Goal: Information Seeking & Learning: Learn about a topic

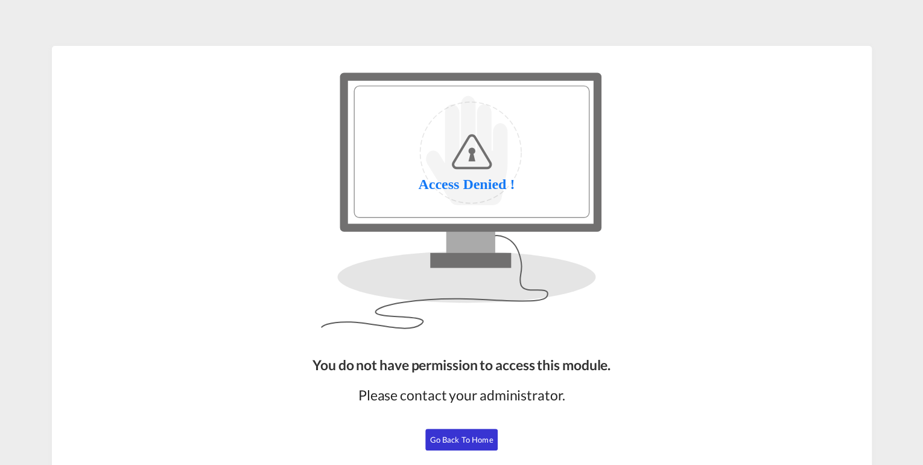
click at [462, 435] on span "Go Back to Home" at bounding box center [461, 440] width 63 height 10
click at [447, 439] on span "Go Back to Home" at bounding box center [461, 440] width 63 height 10
